Goal: Find contact information: Find contact information

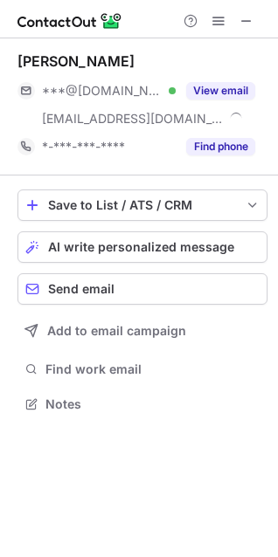
scroll to position [392, 278]
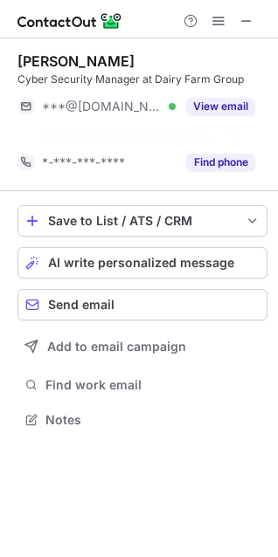
scroll to position [380, 278]
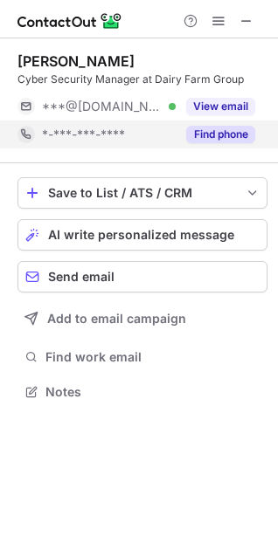
click at [207, 139] on button "Find phone" at bounding box center [220, 134] width 69 height 17
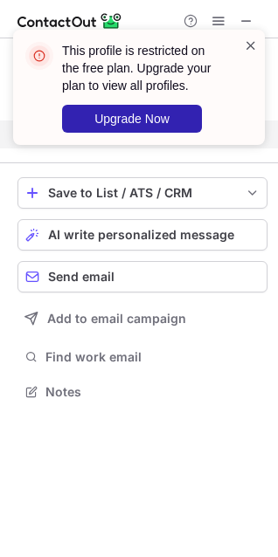
click at [254, 48] on span at bounding box center [251, 45] width 14 height 17
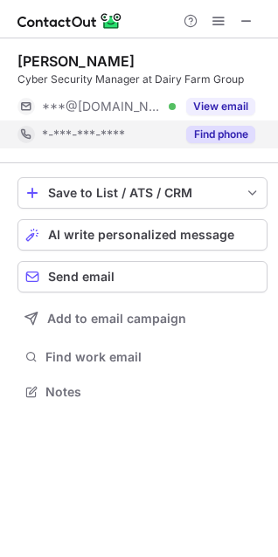
click at [221, 28] on div "This profile is restricted on the free plan. Upgrade your plan to view all prof…" at bounding box center [139, 94] width 280 height 164
click at [218, 16] on span at bounding box center [218, 21] width 14 height 14
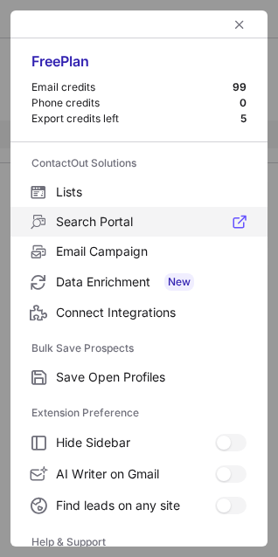
click at [57, 224] on span "Search Portal" at bounding box center [151, 222] width 190 height 16
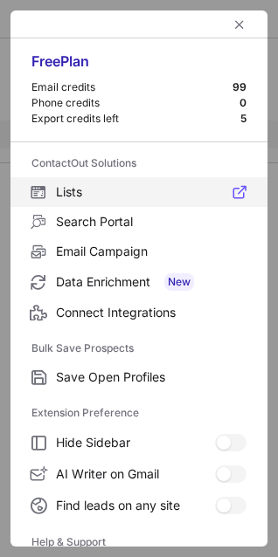
click at [54, 187] on label "Lists" at bounding box center [138, 192] width 257 height 30
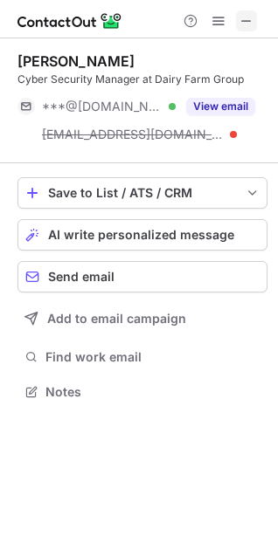
click at [246, 24] on span at bounding box center [246, 21] width 14 height 14
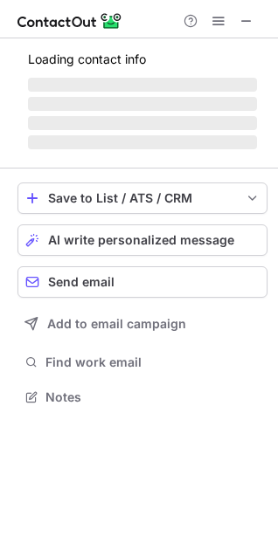
scroll to position [380, 278]
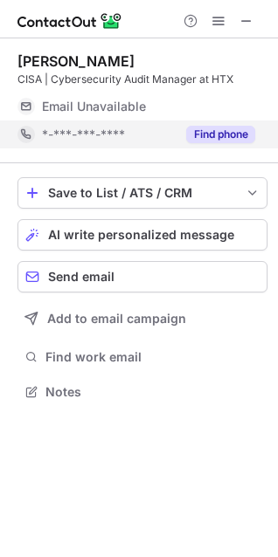
click at [210, 133] on button "Find phone" at bounding box center [220, 134] width 69 height 17
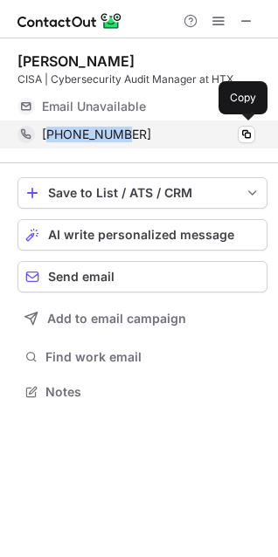
drag, startPoint x: 162, startPoint y: 134, endPoint x: 49, endPoint y: 144, distance: 114.0
click at [49, 144] on div "[PHONE_NUMBER] Copy" at bounding box center [136, 135] width 238 height 28
copy span "6596191986"
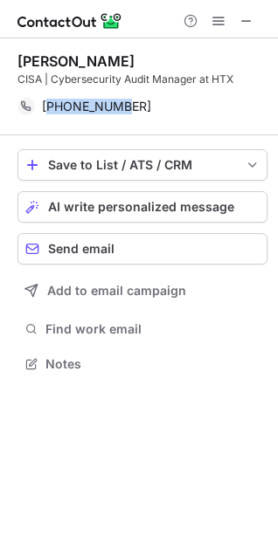
scroll to position [352, 278]
click at [243, 19] on span at bounding box center [246, 21] width 14 height 14
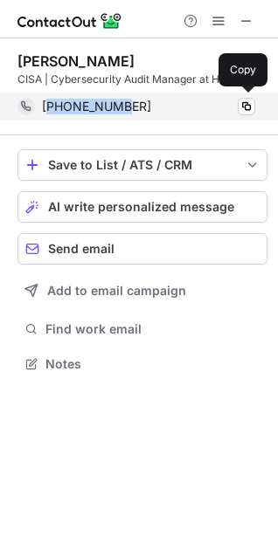
click at [141, 109] on div "[PHONE_NUMBER]" at bounding box center [148, 107] width 213 height 16
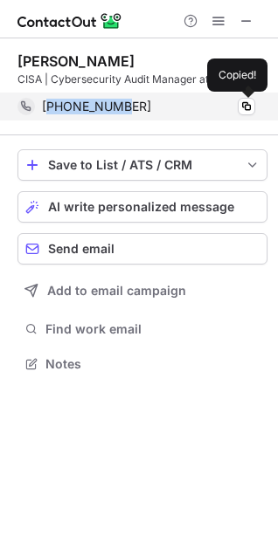
click at [146, 109] on div "[PHONE_NUMBER]" at bounding box center [148, 107] width 213 height 16
copy span "6596191986"
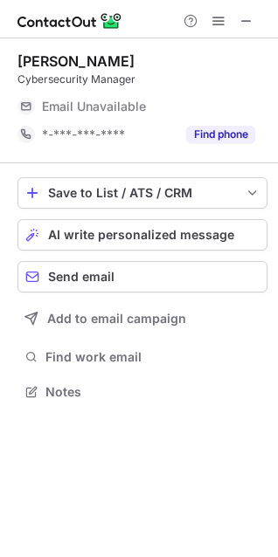
scroll to position [380, 278]
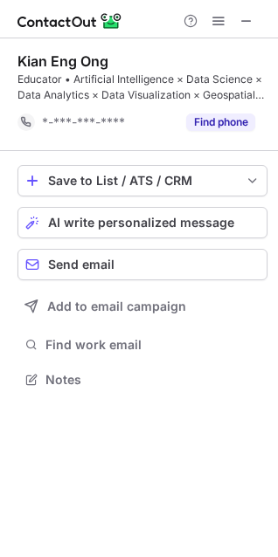
scroll to position [368, 278]
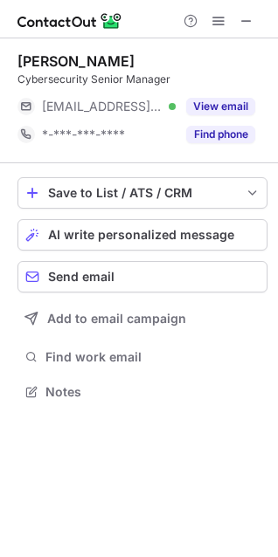
scroll to position [380, 278]
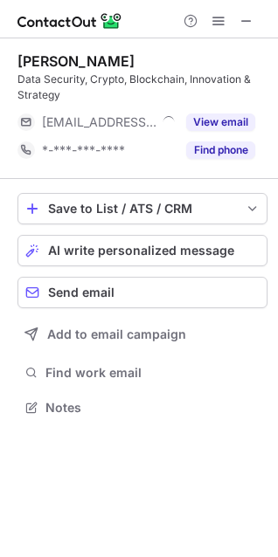
scroll to position [396, 278]
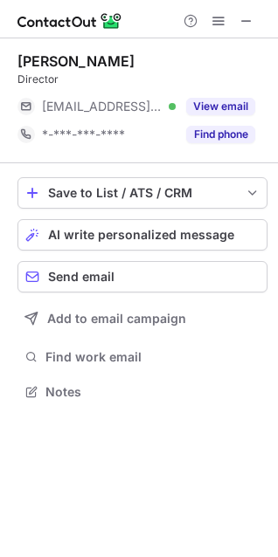
scroll to position [380, 278]
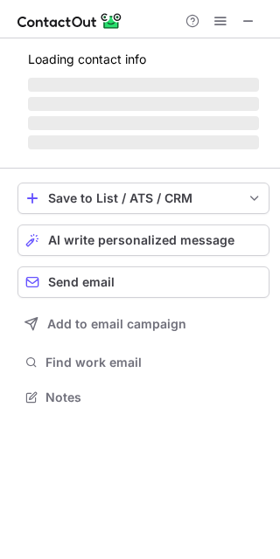
scroll to position [385, 280]
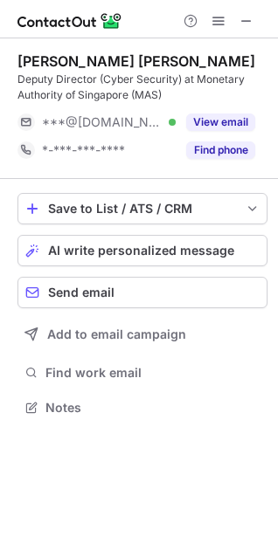
scroll to position [396, 278]
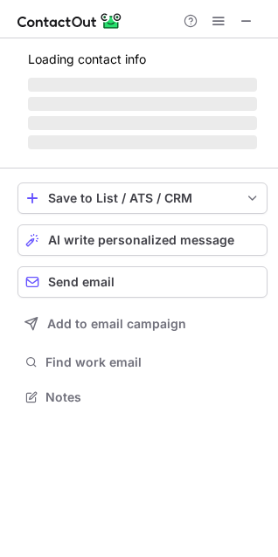
scroll to position [396, 278]
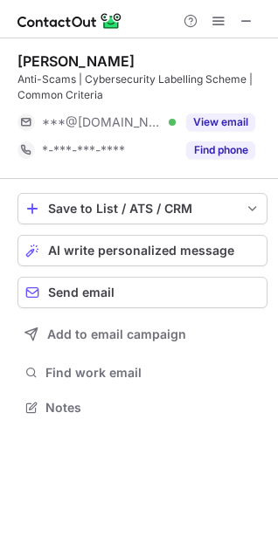
scroll to position [396, 278]
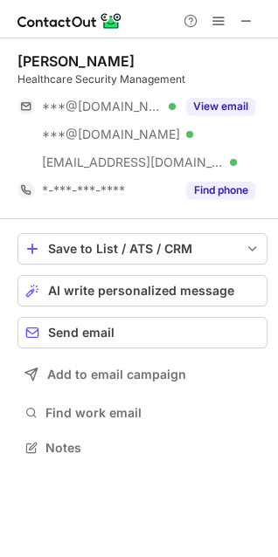
scroll to position [436, 278]
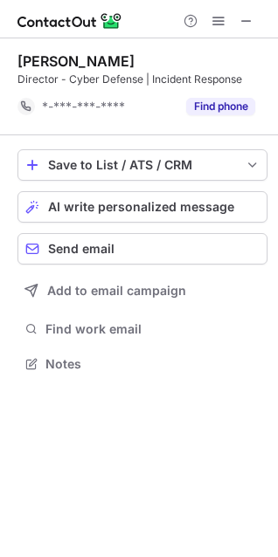
scroll to position [352, 278]
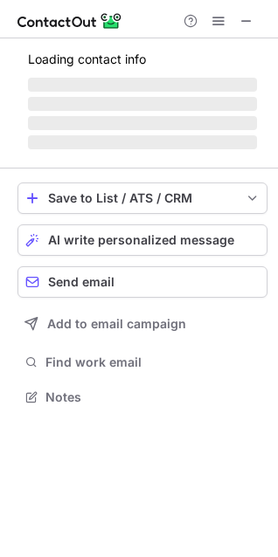
scroll to position [436, 278]
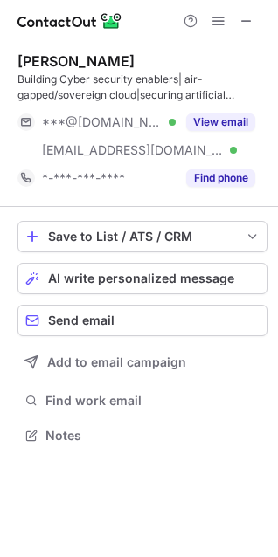
scroll to position [424, 278]
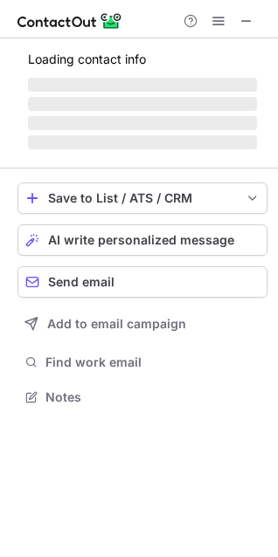
scroll to position [396, 278]
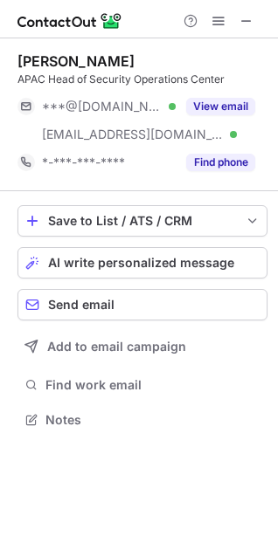
scroll to position [408, 278]
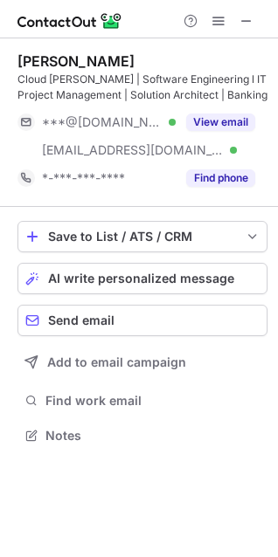
scroll to position [424, 278]
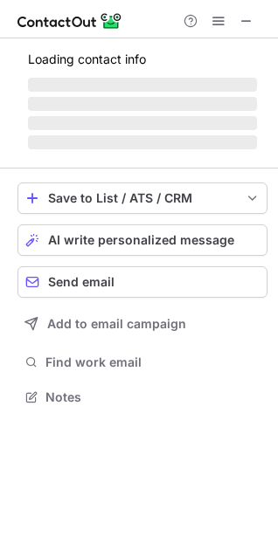
scroll to position [380, 278]
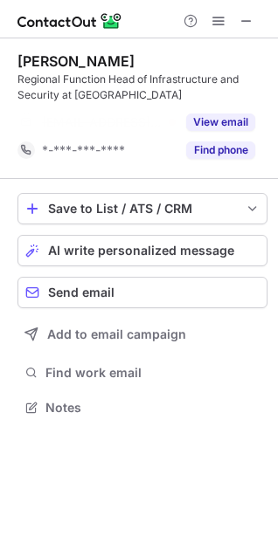
scroll to position [368, 278]
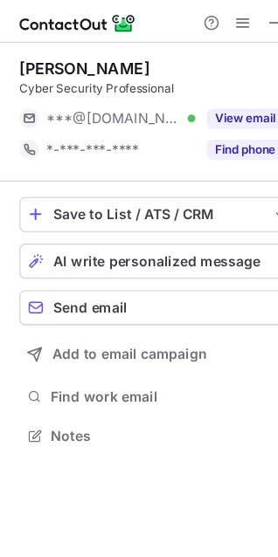
scroll to position [380, 278]
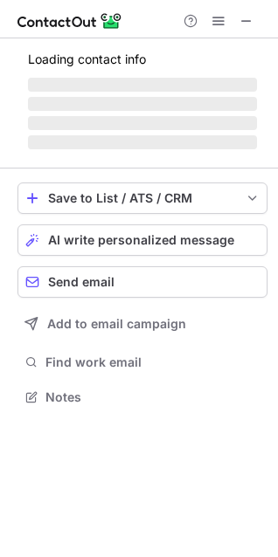
scroll to position [408, 278]
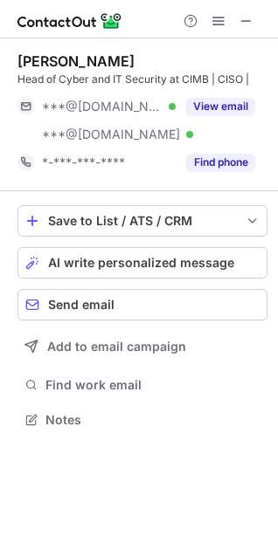
scroll to position [408, 278]
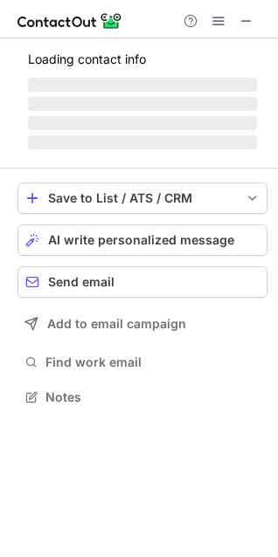
scroll to position [380, 278]
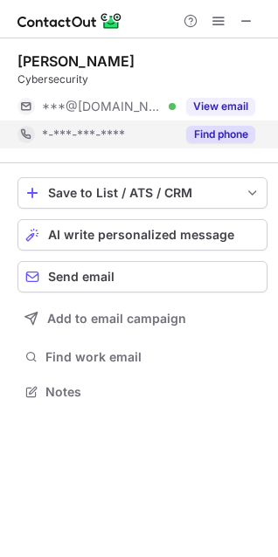
click at [215, 135] on button "Find phone" at bounding box center [220, 134] width 69 height 17
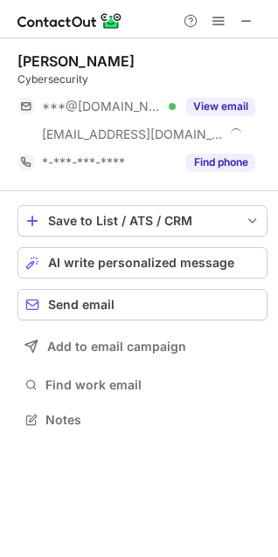
scroll to position [408, 278]
